Goal: Check status: Check status

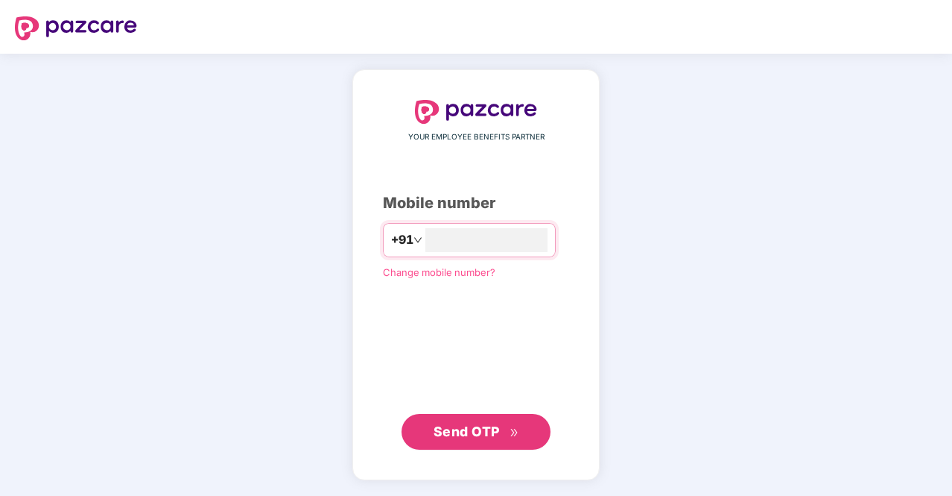
type input "**********"
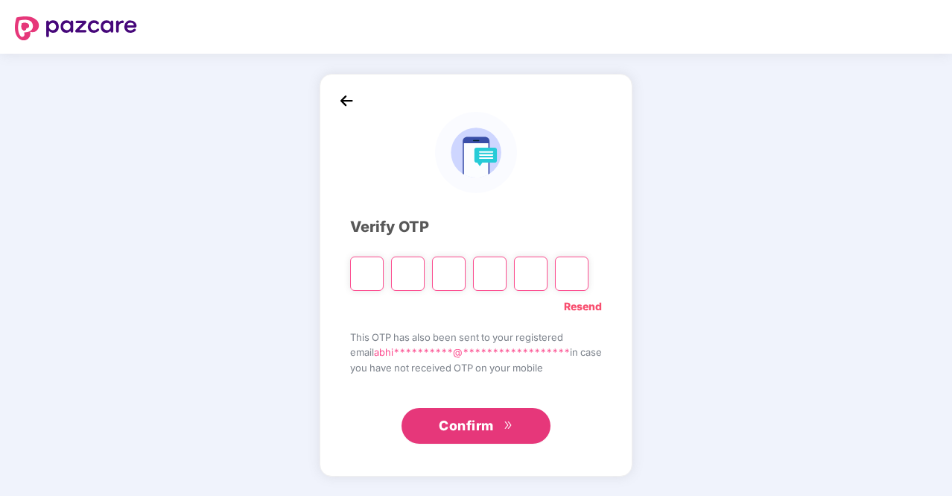
type input "*"
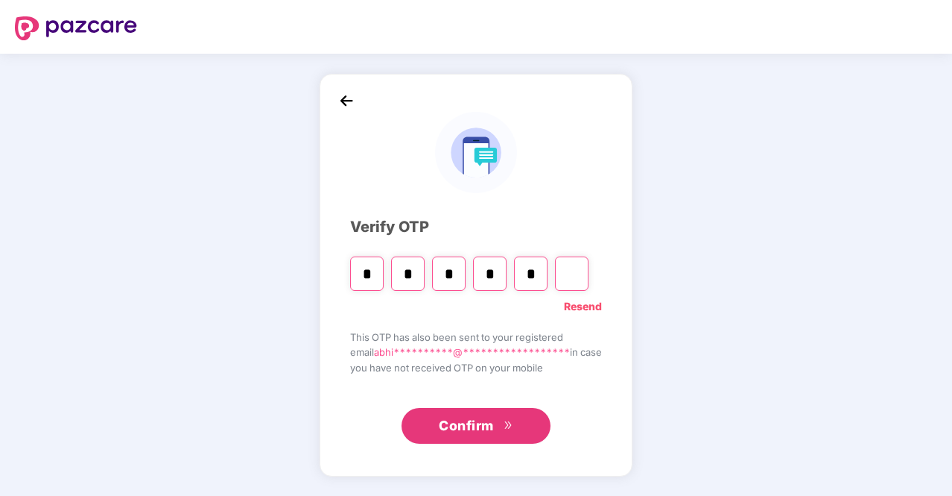
type input "*"
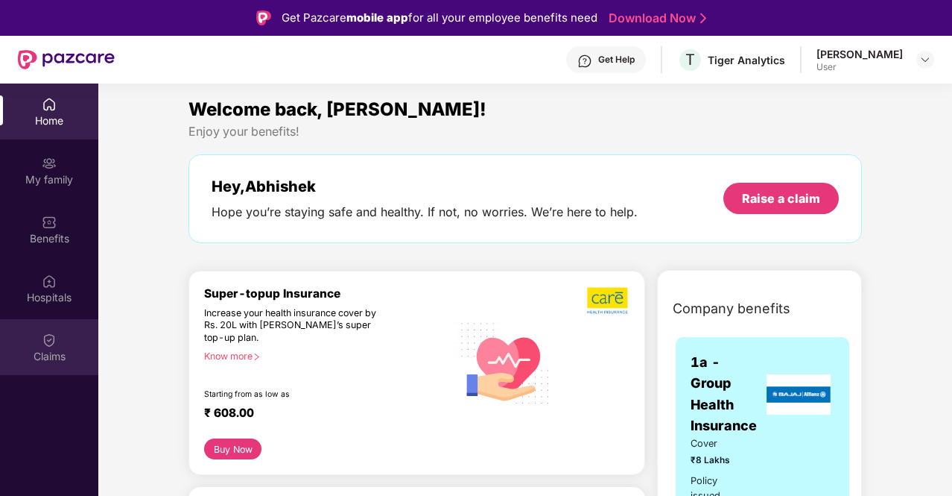
click at [42, 344] on img at bounding box center [49, 339] width 15 height 15
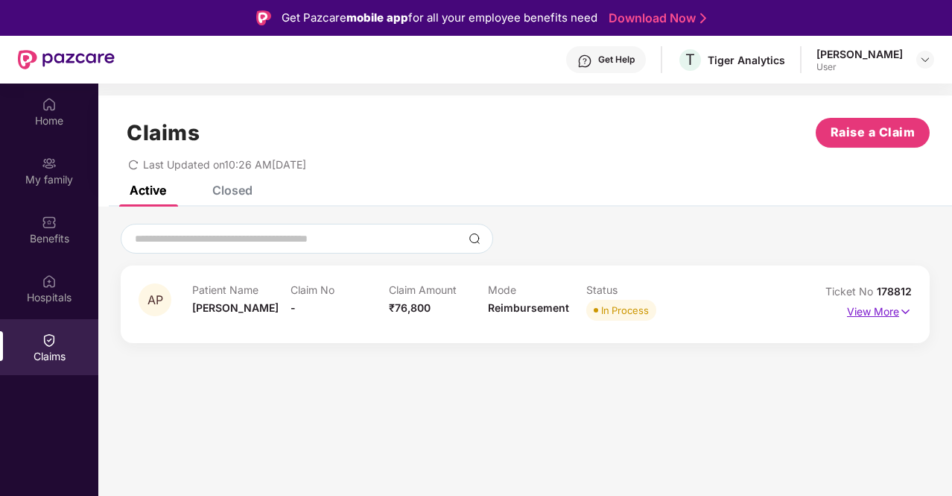
click at [865, 305] on p "View More" at bounding box center [879, 310] width 65 height 20
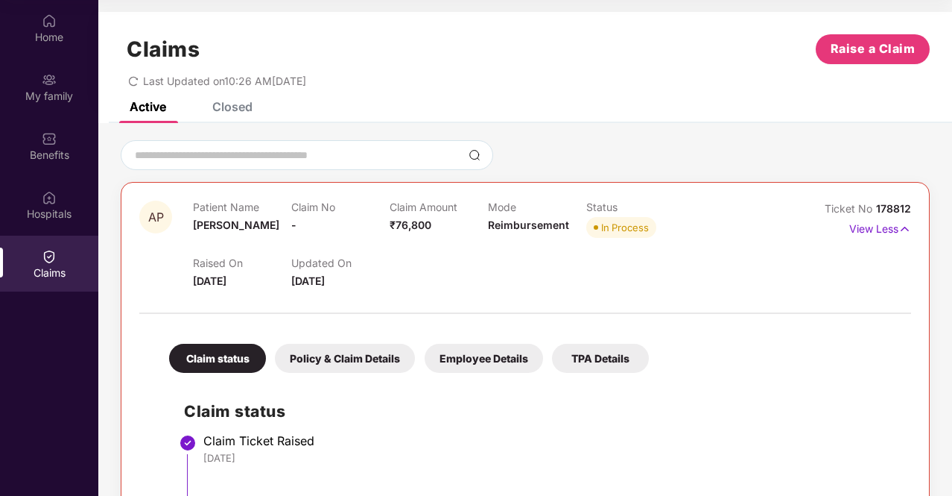
click at [232, 364] on div "Claim status" at bounding box center [217, 358] width 97 height 29
click at [350, 350] on div "Policy & Claim Details" at bounding box center [345, 358] width 140 height 29
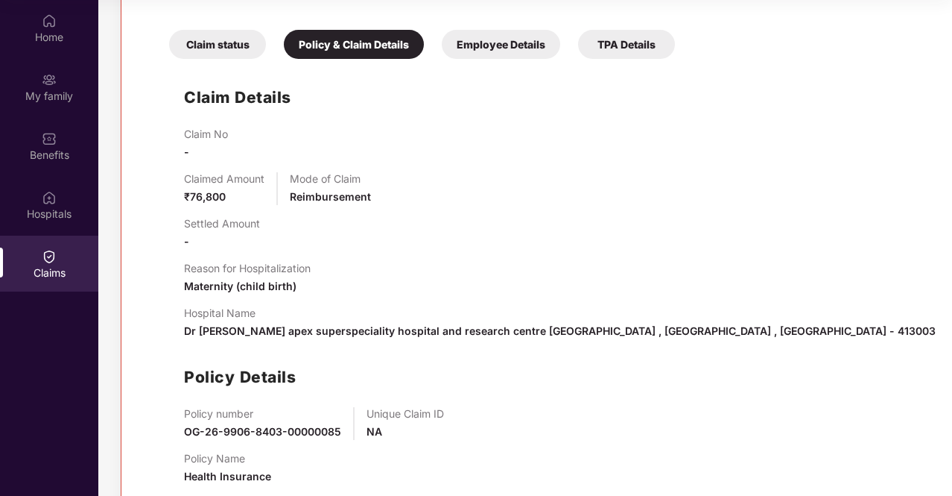
scroll to position [347, 0]
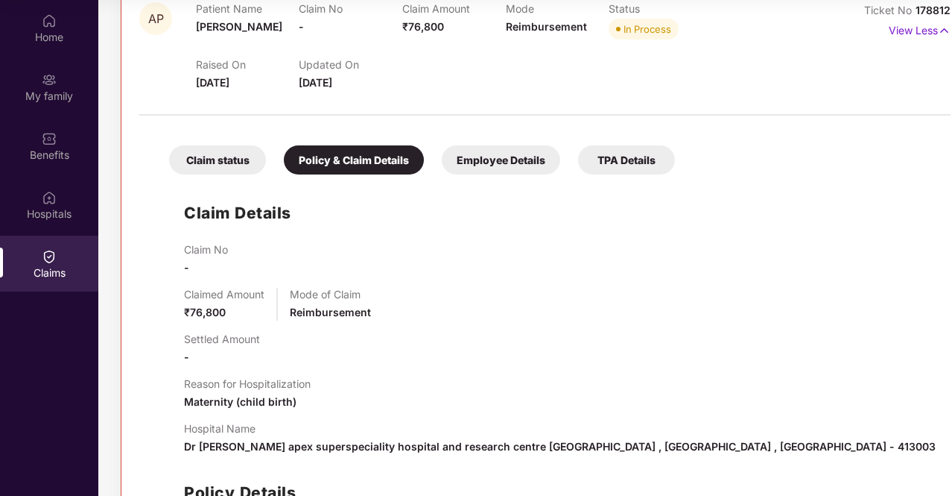
click at [464, 156] on div "Employee Details" at bounding box center [501, 159] width 118 height 29
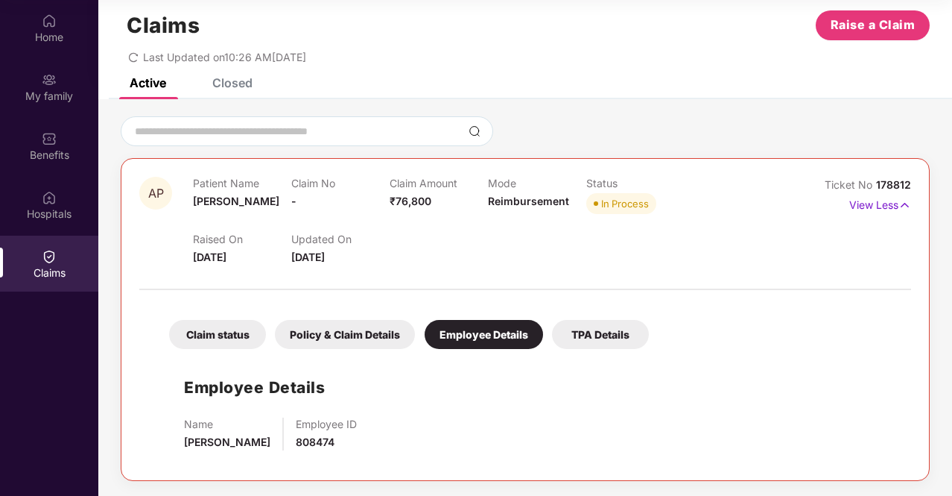
scroll to position [22, 0]
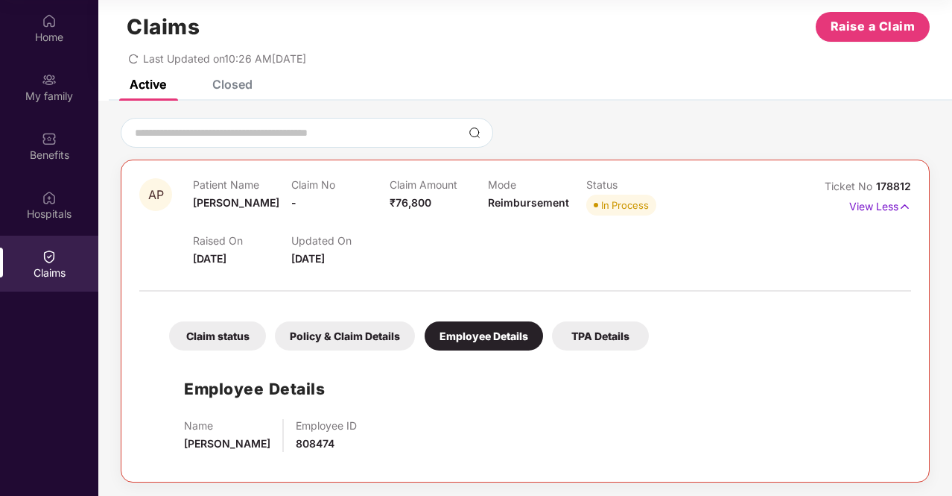
click at [576, 339] on div "TPA Details" at bounding box center [600, 335] width 97 height 29
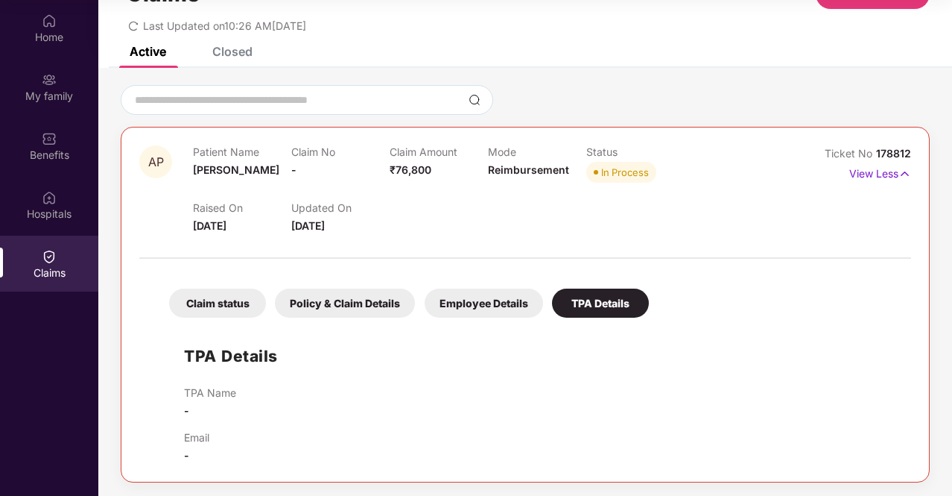
scroll to position [0, 0]
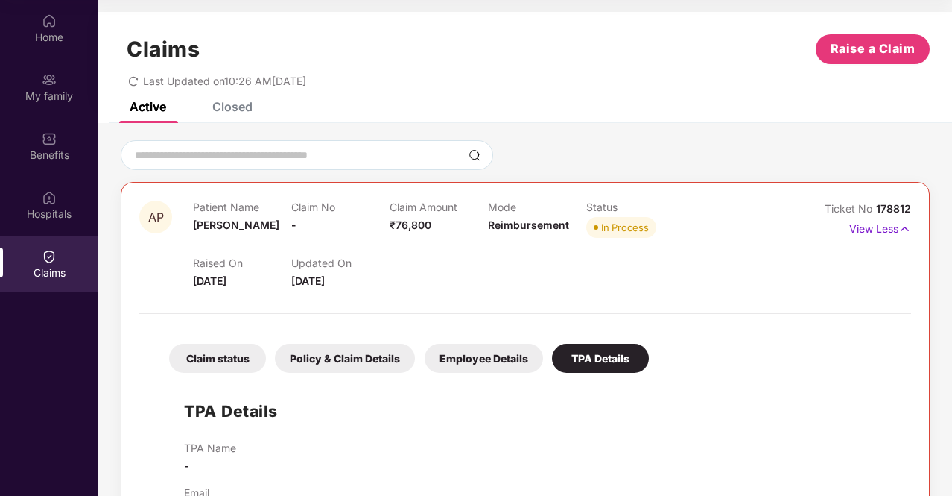
click at [136, 111] on div "Active" at bounding box center [148, 106] width 37 height 15
click at [902, 232] on img at bounding box center [905, 229] width 13 height 16
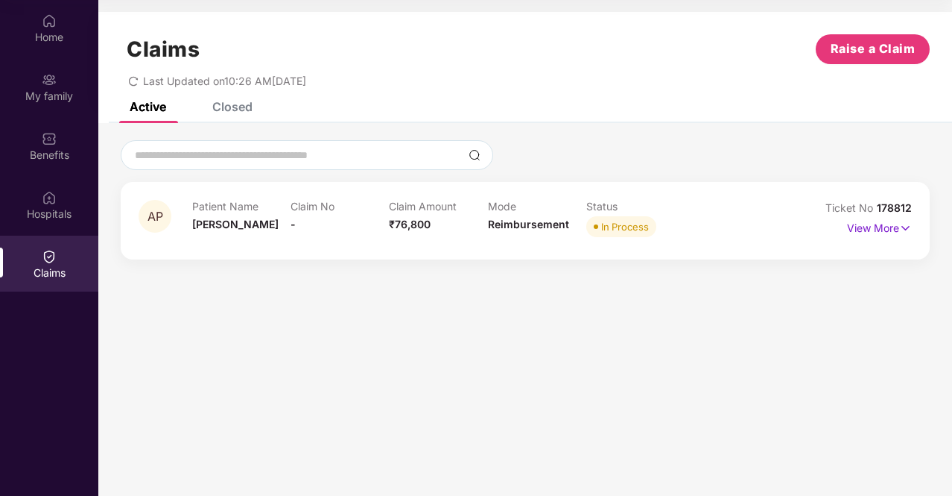
click at [901, 209] on span "178812" at bounding box center [894, 207] width 35 height 13
click at [65, 42] on div "Home" at bounding box center [49, 37] width 98 height 15
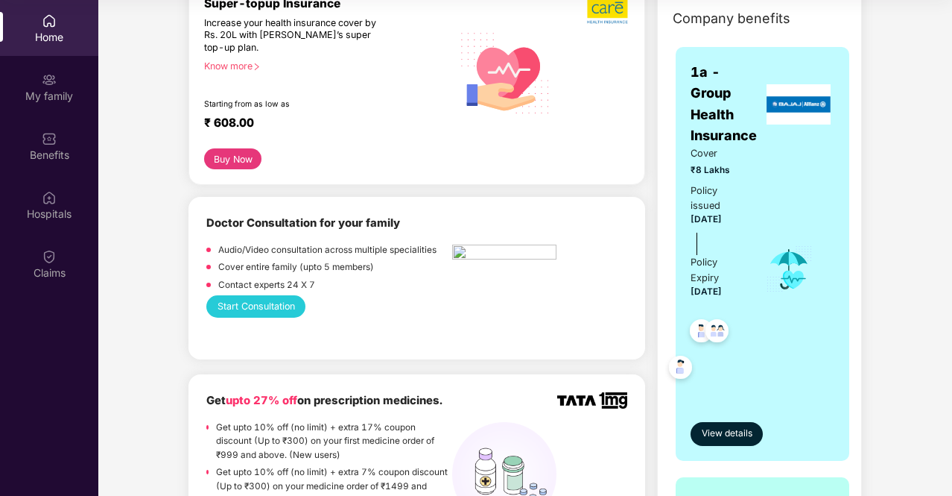
scroll to position [224, 0]
